Goal: Information Seeking & Learning: Learn about a topic

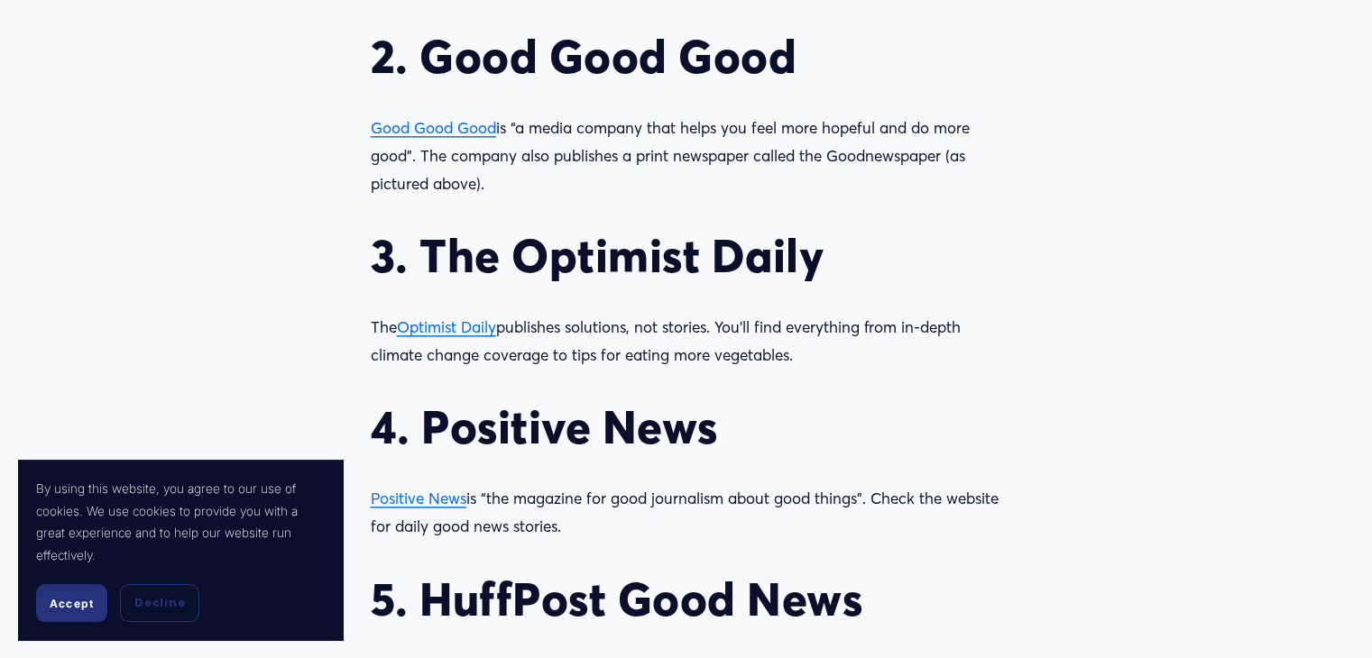
scroll to position [1968, 0]
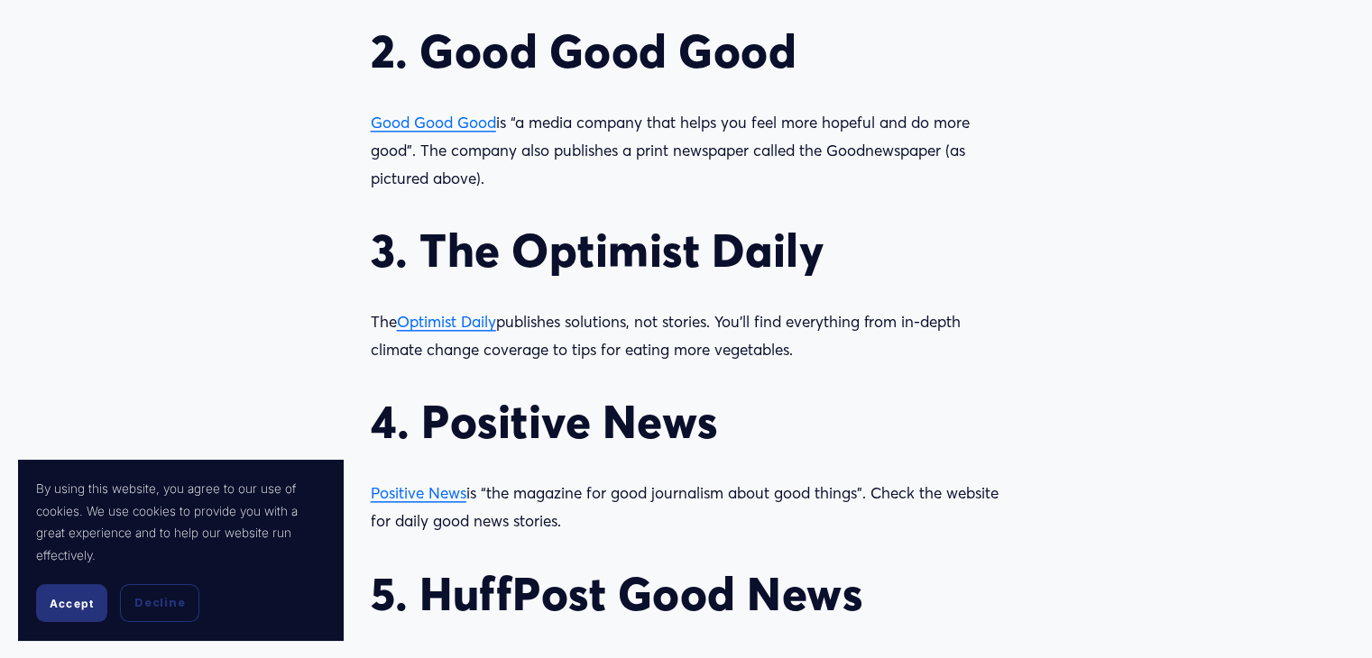
drag, startPoint x: 1375, startPoint y: 81, endPoint x: 1371, endPoint y: 333, distance: 251.7
click at [1371, 333] on html "By using this website, you agree to our use of cookies. We use cookies to provi…" at bounding box center [686, 510] width 1372 height 4956
click at [465, 120] on span "Good Good Good" at bounding box center [433, 122] width 125 height 19
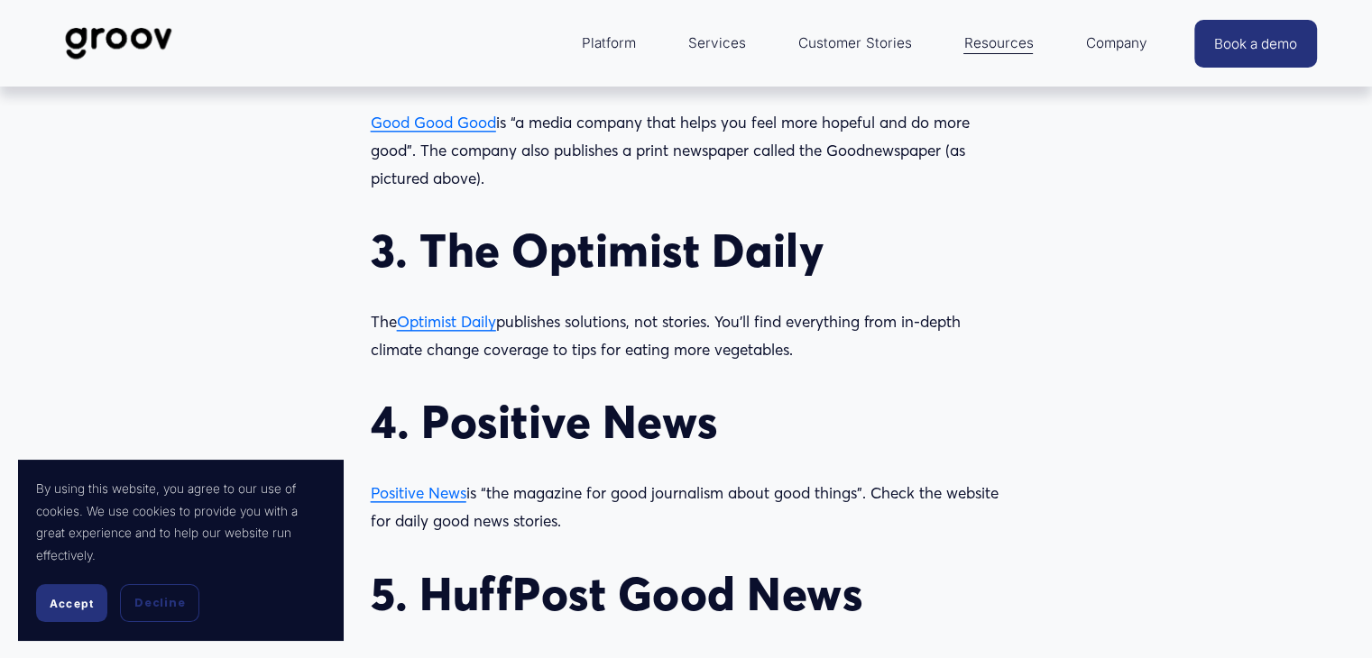
click at [451, 326] on span "Optimist Daily" at bounding box center [446, 321] width 99 height 19
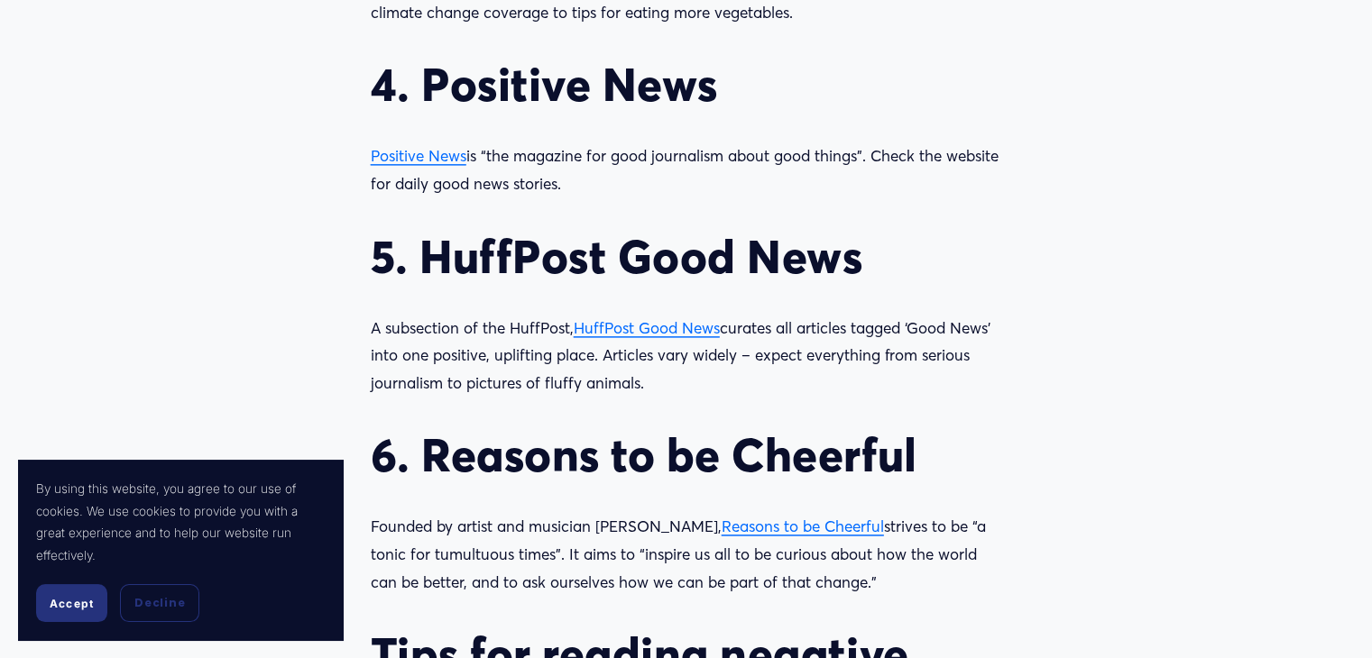
scroll to position [2311, 0]
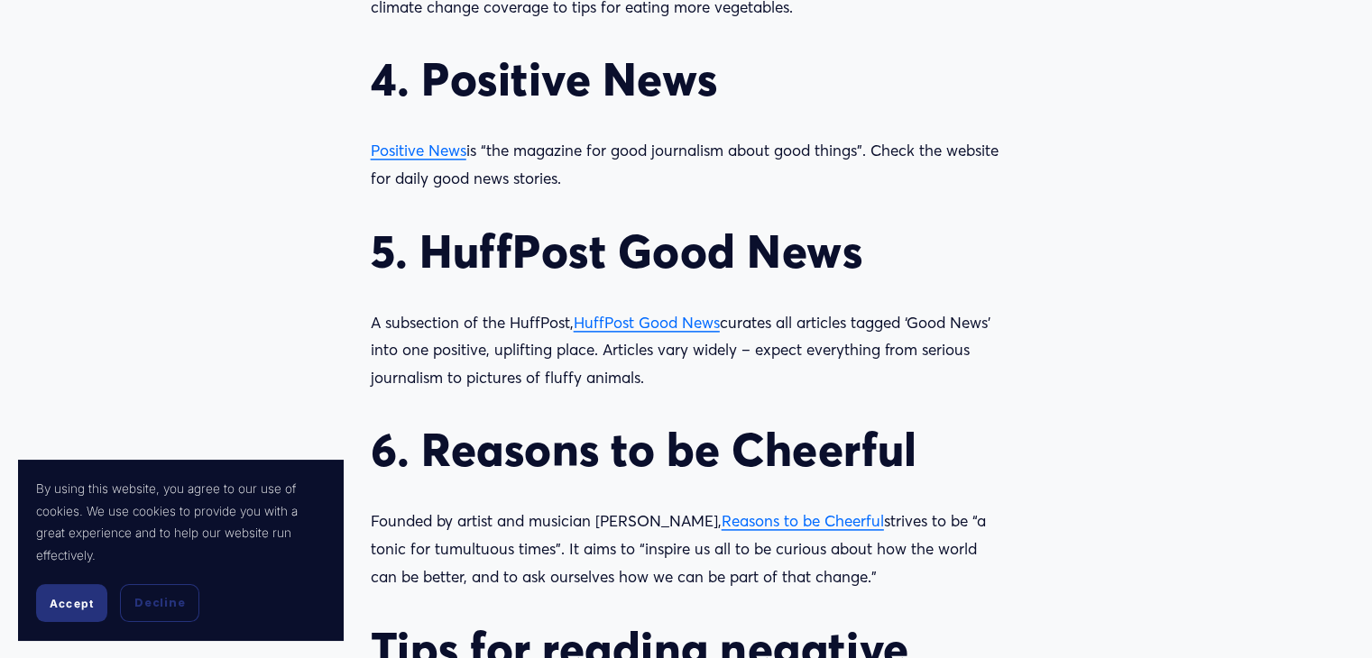
click at [424, 155] on span "Positive News" at bounding box center [419, 150] width 96 height 19
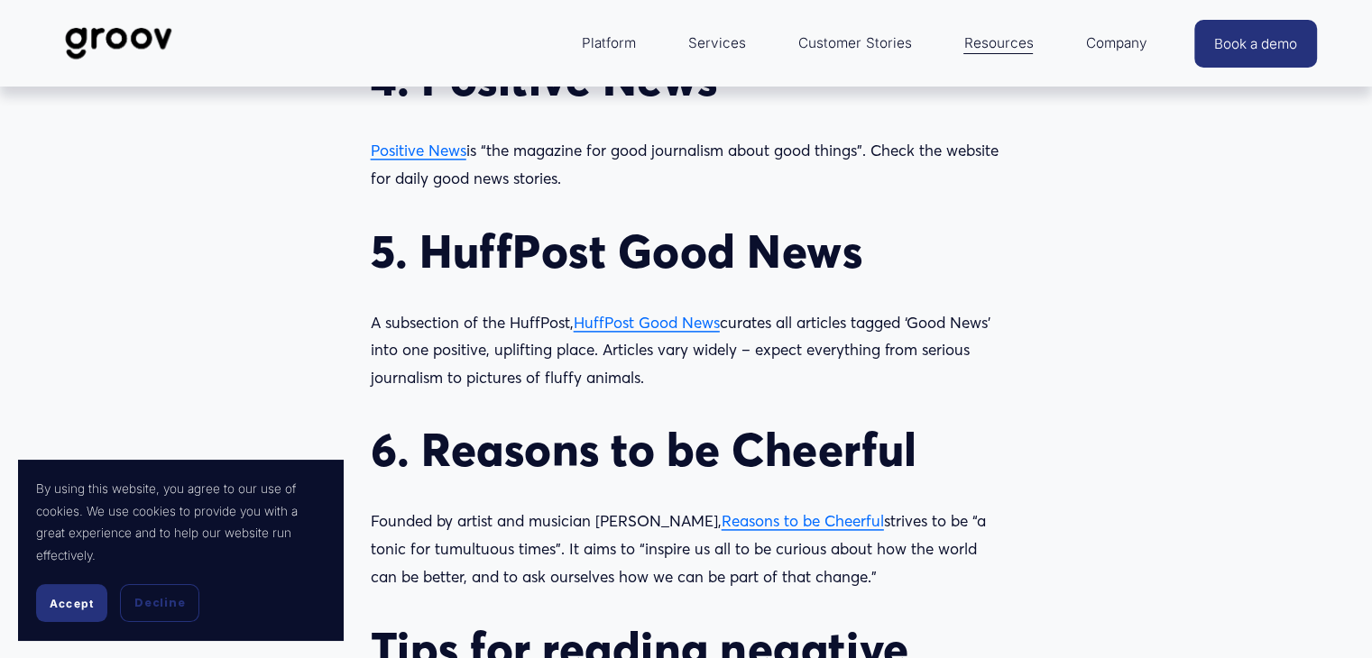
click at [684, 321] on span "HuffPost Good News" at bounding box center [647, 322] width 146 height 19
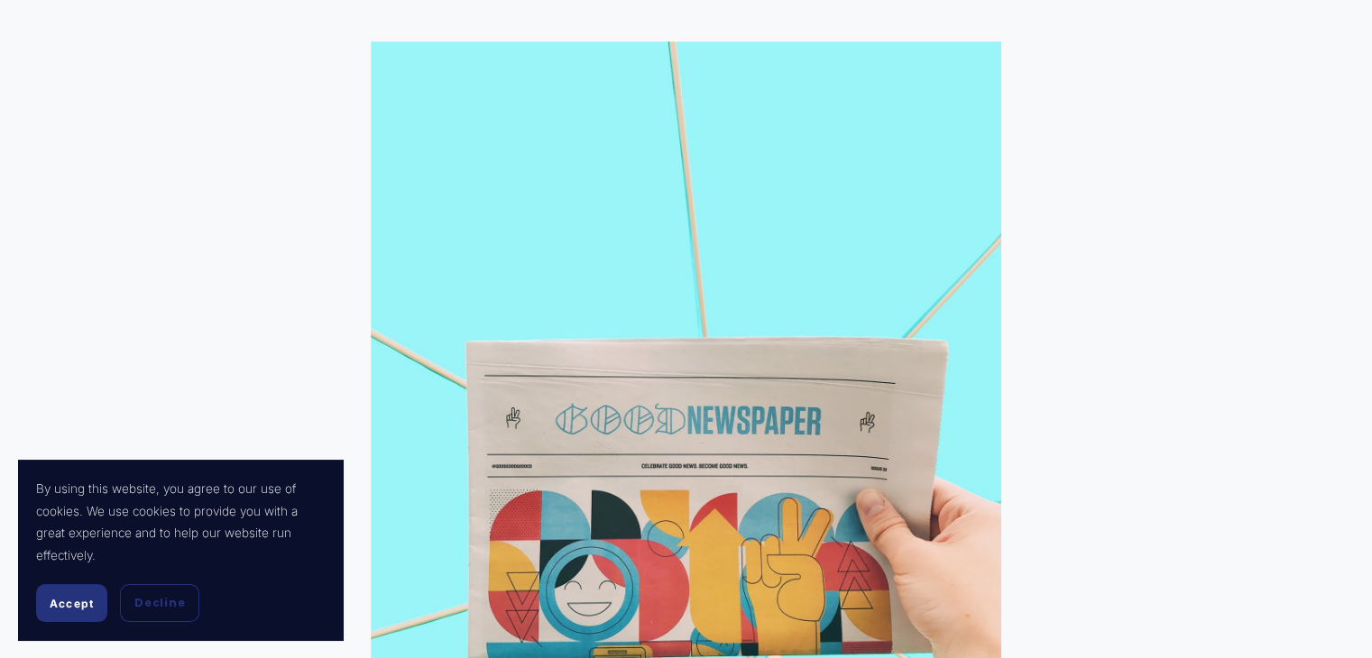
scroll to position [193, 0]
